Goal: Find specific page/section: Locate a particular part of the current website

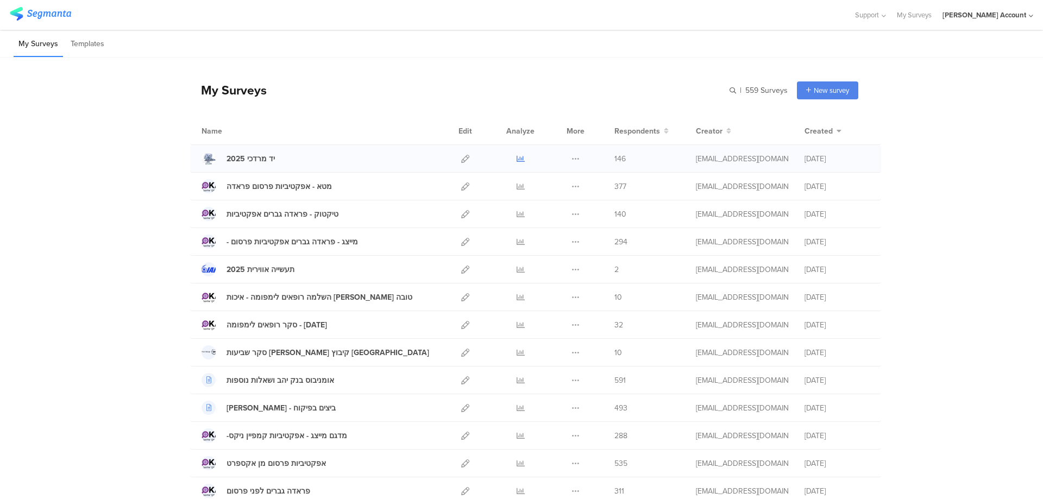
click at [517, 157] on icon at bounding box center [521, 159] width 8 height 8
click at [517, 323] on icon at bounding box center [521, 325] width 8 height 8
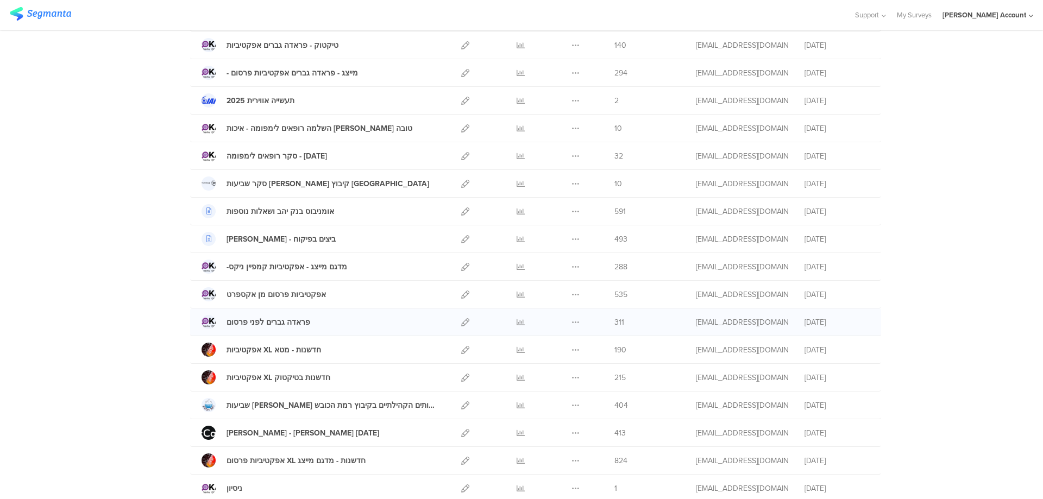
scroll to position [145, 0]
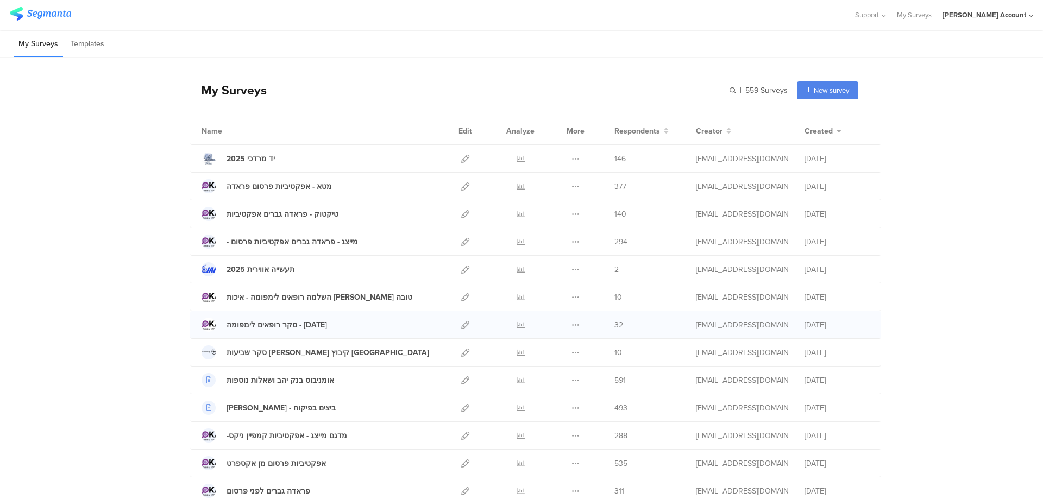
click at [520, 323] on div at bounding box center [520, 324] width 33 height 27
click at [517, 325] on icon at bounding box center [521, 325] width 8 height 8
